Goal: Information Seeking & Learning: Learn about a topic

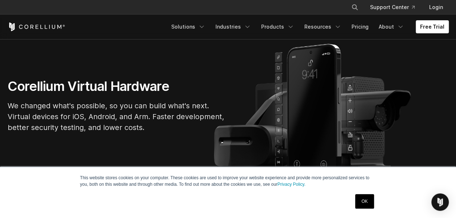
scroll to position [46, 0]
click at [365, 208] on link "OK" at bounding box center [364, 201] width 18 height 15
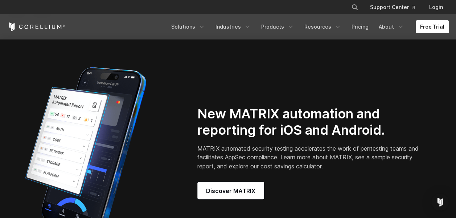
scroll to position [517, 0]
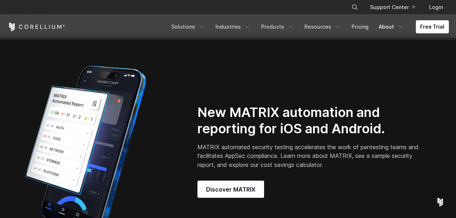
click at [407, 25] on link "About" at bounding box center [391, 26] width 34 height 13
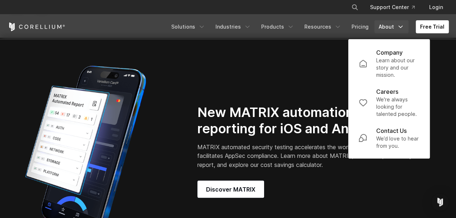
click at [381, 74] on p "Learn about our story and our mission." at bounding box center [398, 68] width 44 height 22
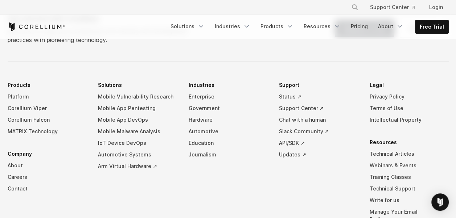
scroll to position [1273, 0]
